Goal: Task Accomplishment & Management: Complete application form

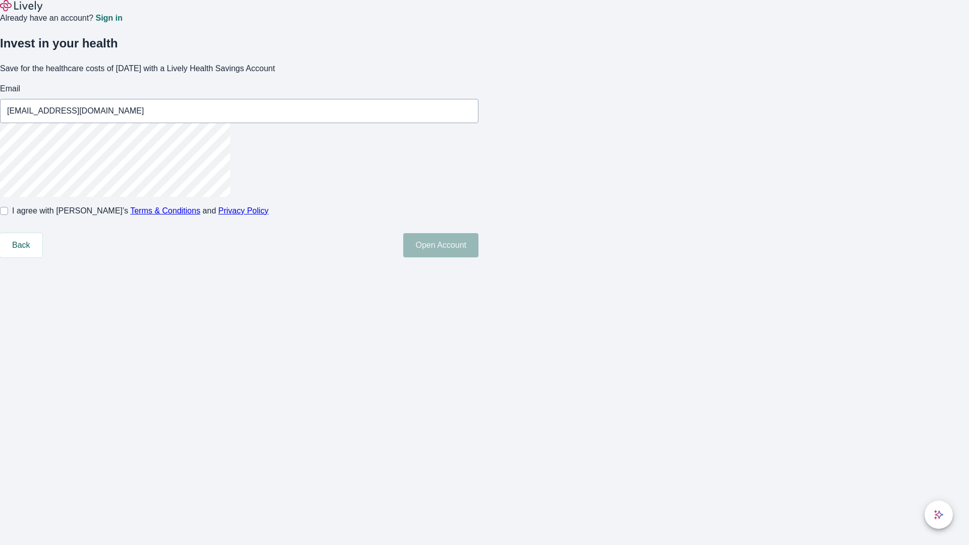
click at [8, 215] on input "I agree with Lively’s Terms & Conditions and Privacy Policy" at bounding box center [4, 211] width 8 height 8
checkbox input "true"
click at [479, 258] on button "Open Account" at bounding box center [440, 245] width 75 height 24
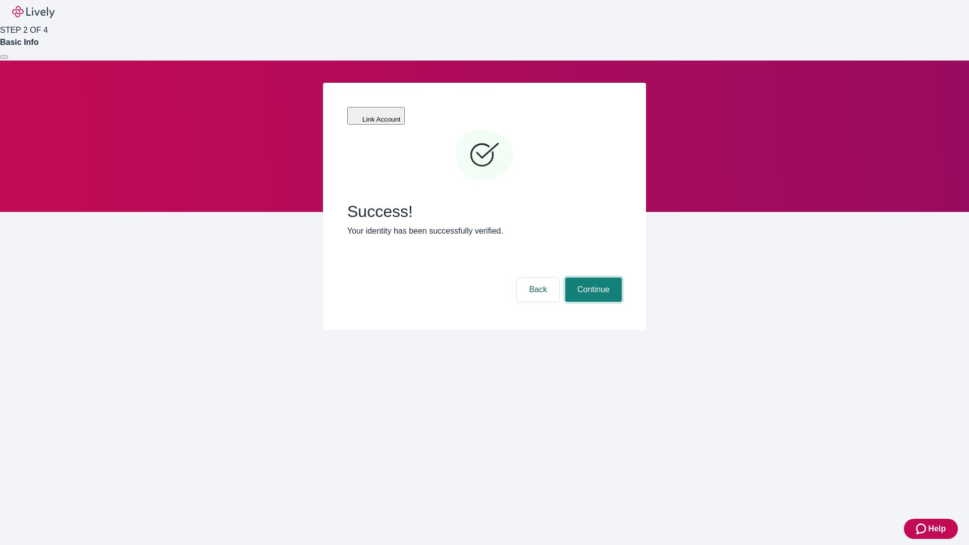
click at [592, 278] on button "Continue" at bounding box center [594, 290] width 57 height 24
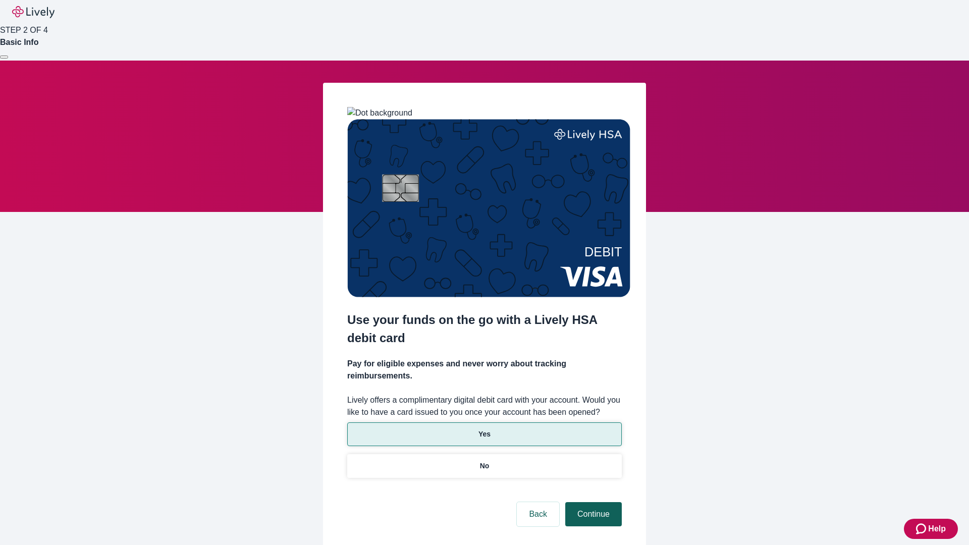
click at [484, 461] on p "No" at bounding box center [485, 466] width 10 height 11
click at [592, 502] on button "Continue" at bounding box center [594, 514] width 57 height 24
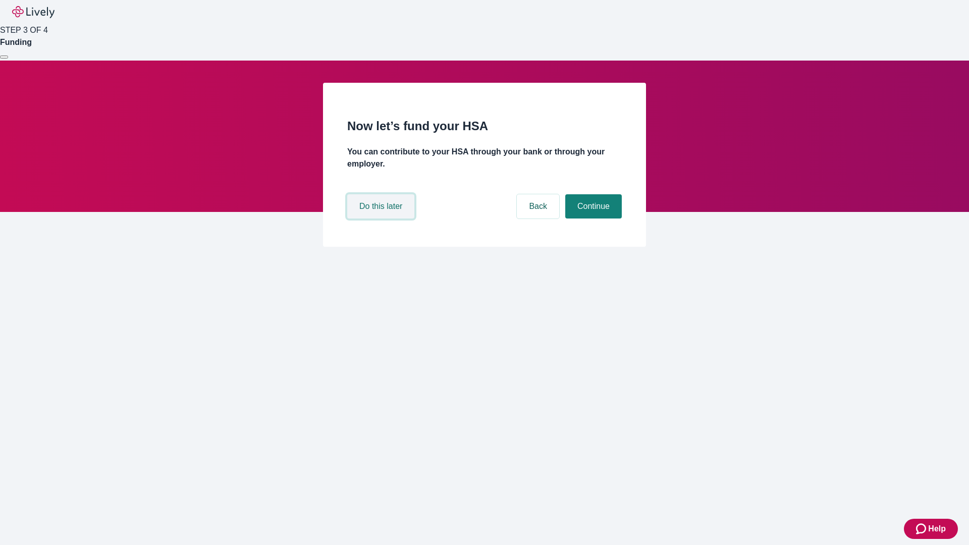
click at [382, 219] on button "Do this later" at bounding box center [380, 206] width 67 height 24
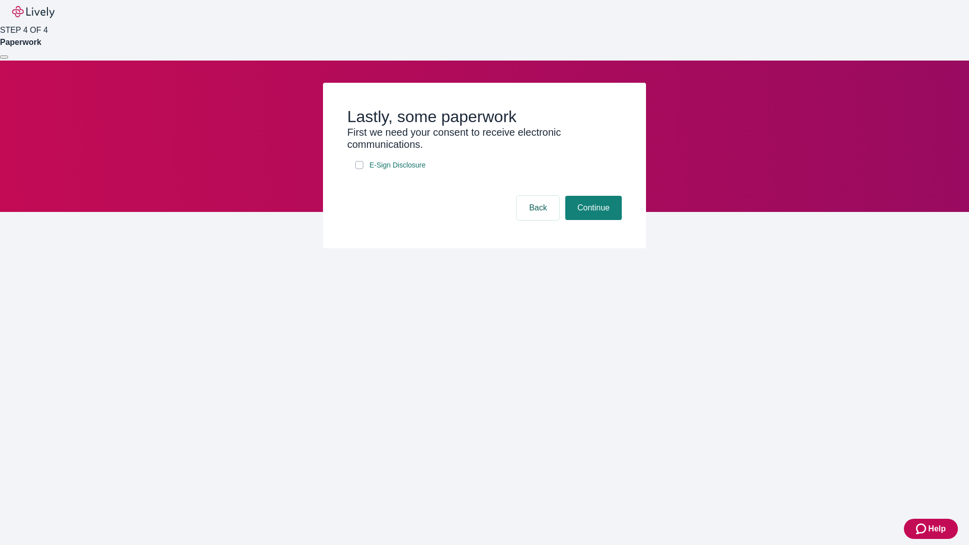
click at [359, 169] on input "E-Sign Disclosure" at bounding box center [359, 165] width 8 height 8
checkbox input "true"
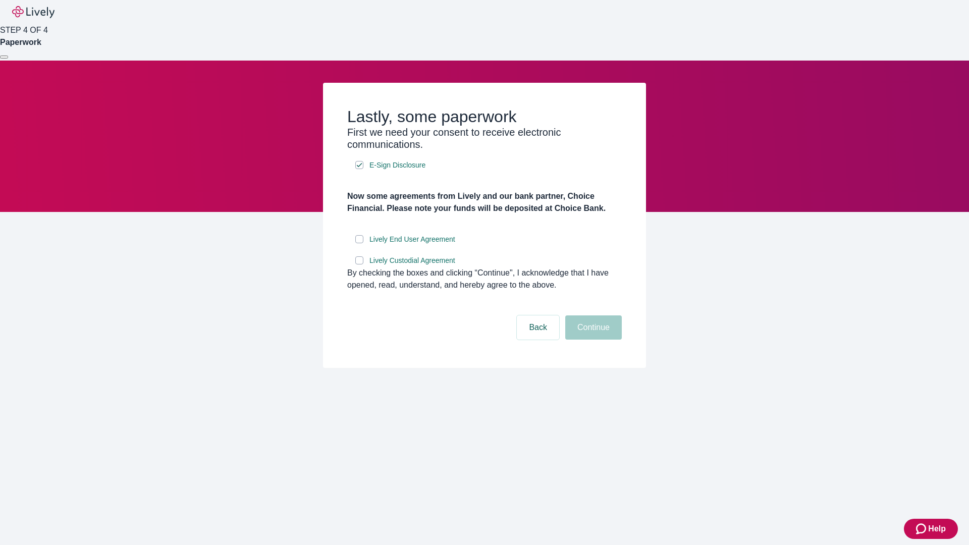
click at [359, 243] on input "Lively End User Agreement" at bounding box center [359, 239] width 8 height 8
checkbox input "true"
click at [359, 265] on input "Lively Custodial Agreement" at bounding box center [359, 260] width 8 height 8
checkbox input "true"
click at [592, 340] on button "Continue" at bounding box center [594, 328] width 57 height 24
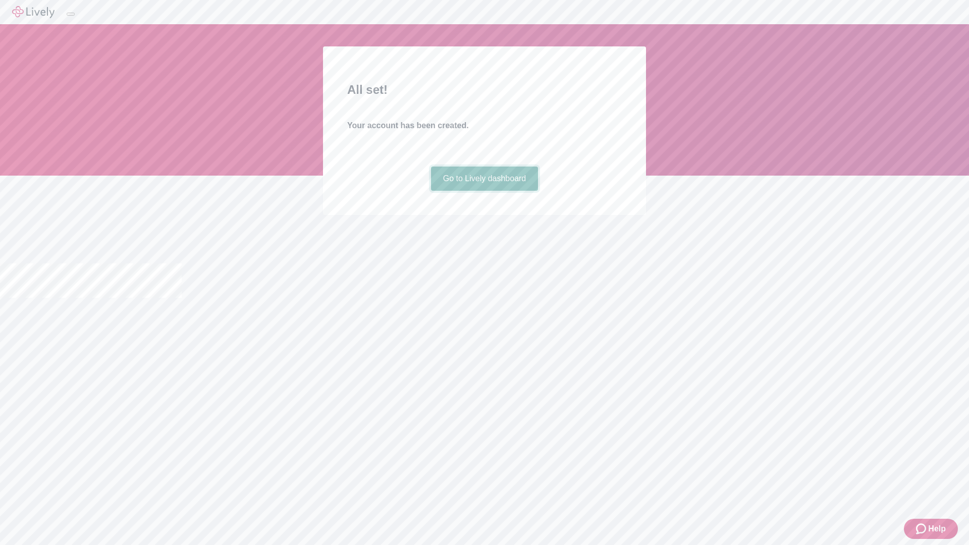
click at [484, 191] on link "Go to Lively dashboard" at bounding box center [485, 179] width 108 height 24
